Goal: Transaction & Acquisition: Subscribe to service/newsletter

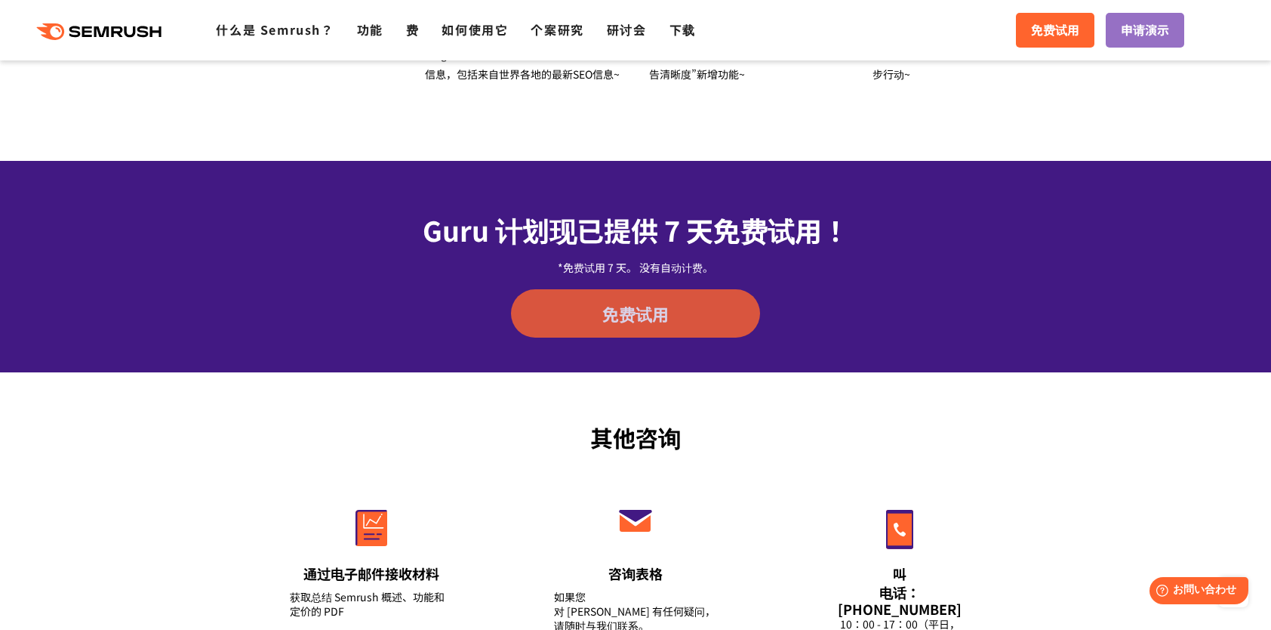
drag, startPoint x: 0, startPoint y: 0, endPoint x: 660, endPoint y: 323, distance: 734.7
click at [660, 323] on span "免费试用" at bounding box center [635, 313] width 66 height 23
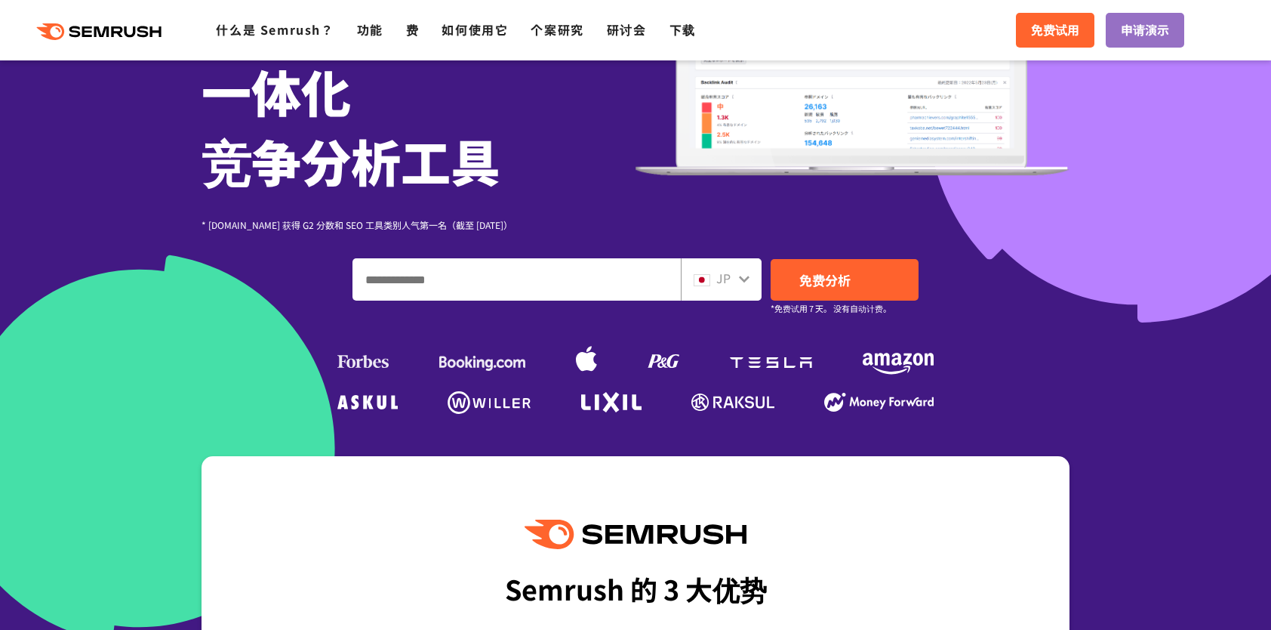
click at [486, 276] on input "输入您的域名、关键字或网址" at bounding box center [516, 279] width 327 height 41
type input "*******"
click at [725, 282] on span "JP" at bounding box center [723, 278] width 14 height 18
click at [738, 285] on div at bounding box center [744, 277] width 12 height 20
click at [748, 279] on icon at bounding box center [744, 279] width 12 height 12
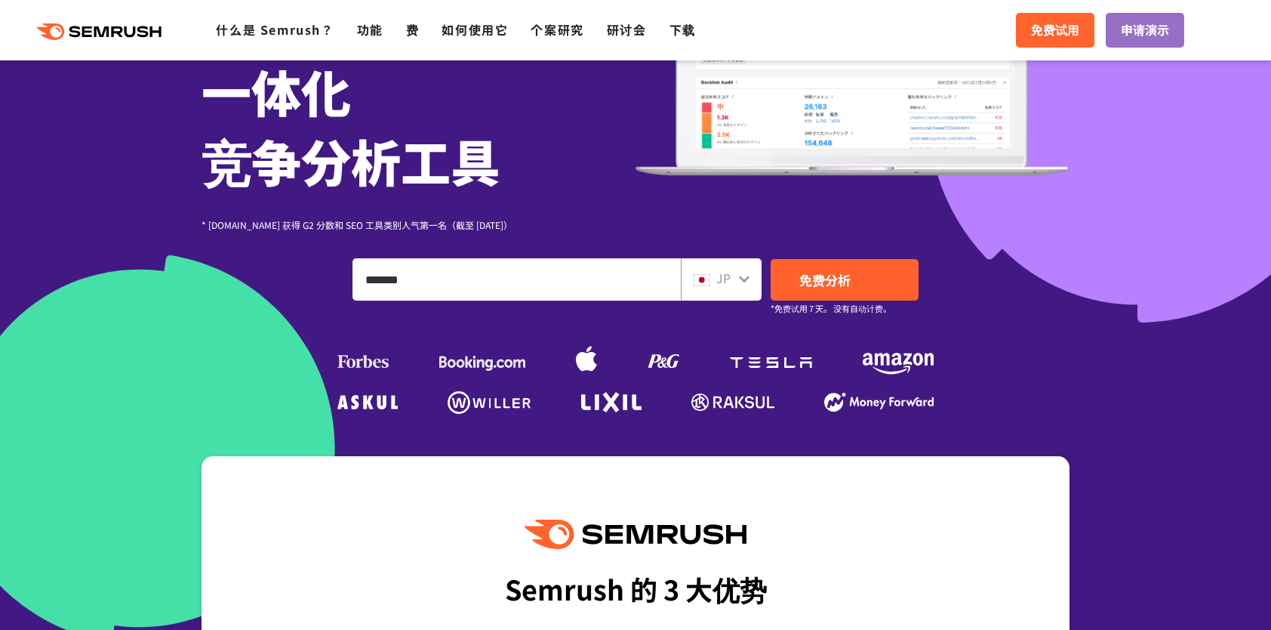
click at [737, 278] on div "JP" at bounding box center [718, 279] width 48 height 20
click at [710, 274] on img at bounding box center [702, 280] width 17 height 12
click at [701, 280] on img at bounding box center [702, 280] width 17 height 12
drag, startPoint x: 701, startPoint y: 280, endPoint x: 719, endPoint y: 285, distance: 18.9
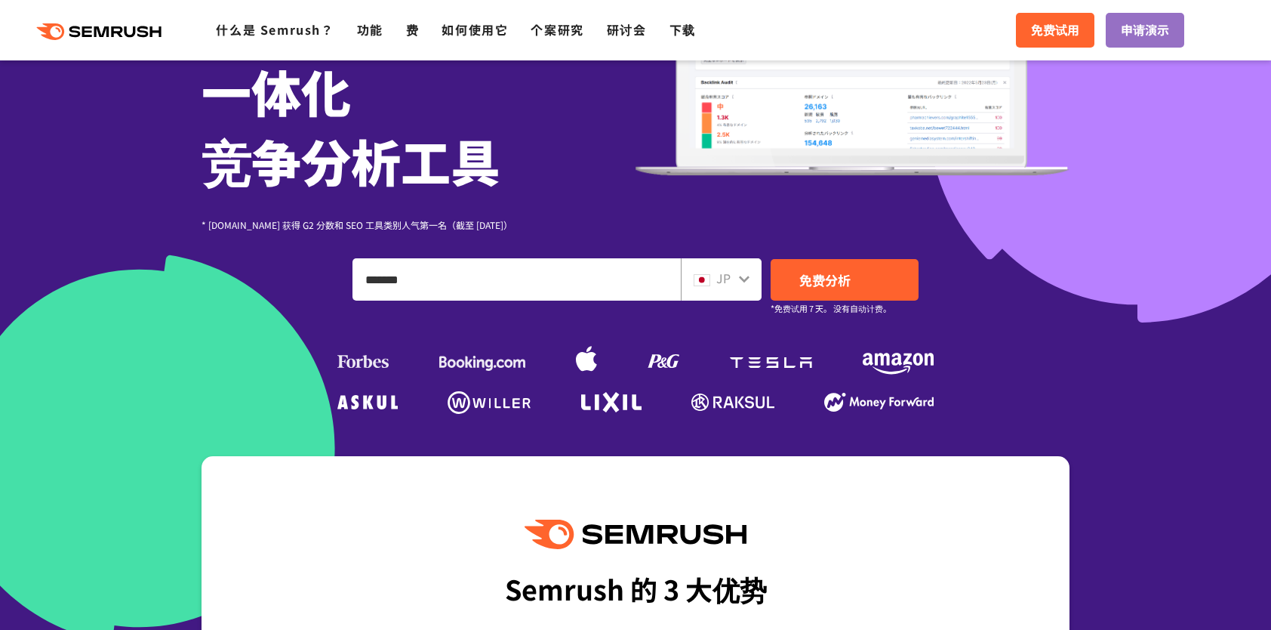
click at [702, 282] on img at bounding box center [702, 280] width 17 height 12
click at [859, 281] on link "免费分析" at bounding box center [845, 280] width 148 height 42
